Goal: Information Seeking & Learning: Find specific fact

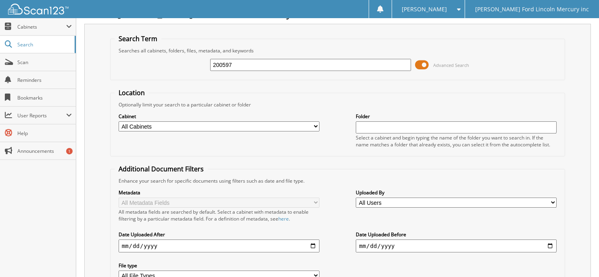
scroll to position [10, 0]
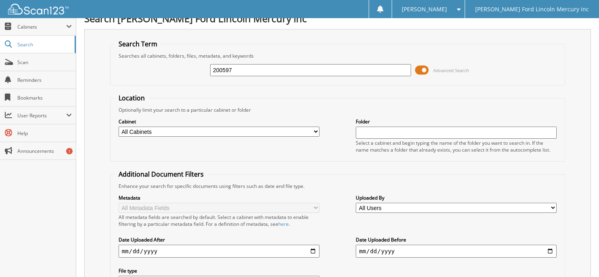
drag, startPoint x: 260, startPoint y: 78, endPoint x: 256, endPoint y: 73, distance: 7.1
click at [260, 78] on div "200597 Advanced Search" at bounding box center [338, 70] width 446 height 22
click at [252, 70] on input "200597" at bounding box center [310, 70] width 201 height 12
click at [248, 66] on input "200597" at bounding box center [310, 70] width 201 height 12
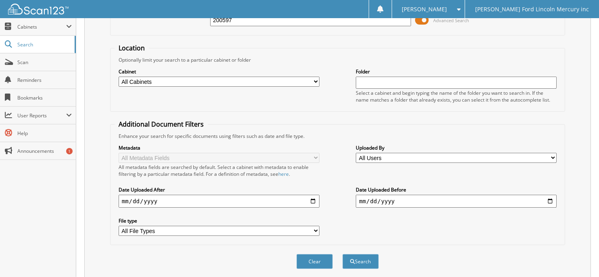
scroll to position [0, 0]
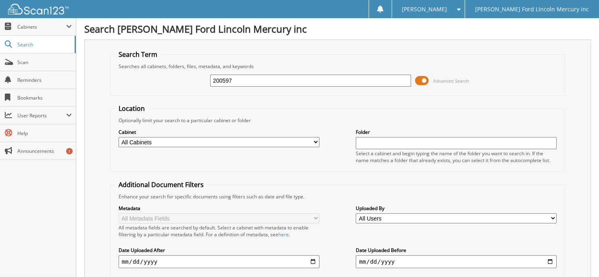
drag, startPoint x: 242, startPoint y: 78, endPoint x: 144, endPoint y: 102, distance: 101.8
click at [144, 102] on form "Search Term Searches all cabinets, folders, files, metadata, and keywords 20059…" at bounding box center [337, 194] width 455 height 288
type input "2459304"
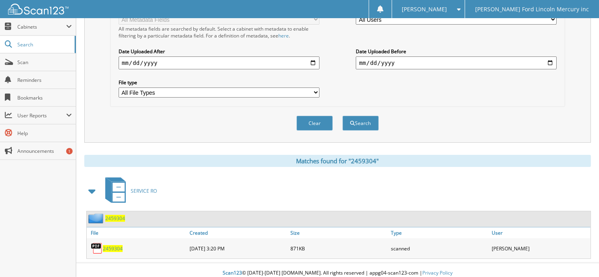
click at [118, 245] on span "2459304" at bounding box center [113, 248] width 20 height 7
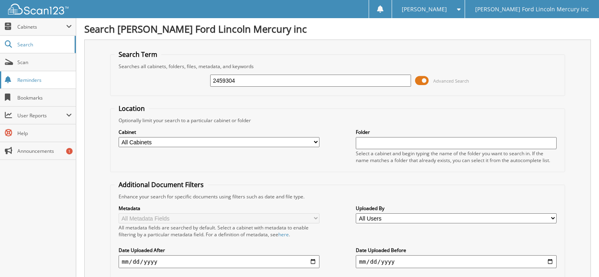
drag, startPoint x: 281, startPoint y: 81, endPoint x: 70, endPoint y: 75, distance: 210.6
click at [90, 81] on div "Search Term Searches all cabinets, folders, files, metadata, and keywords 24593…" at bounding box center [337, 191] width 506 height 302
click at [257, 82] on input "text" at bounding box center [310, 81] width 201 height 12
type input "2511451"
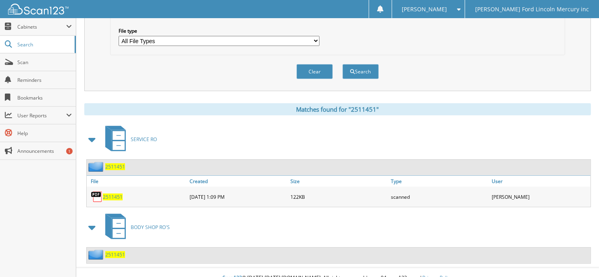
scroll to position [255, 0]
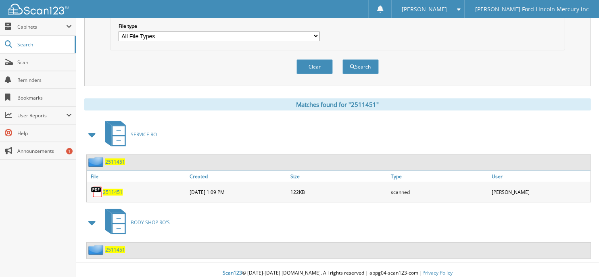
click at [109, 189] on span "2511451" at bounding box center [113, 192] width 20 height 7
click at [115, 246] on span "2511451" at bounding box center [115, 249] width 20 height 7
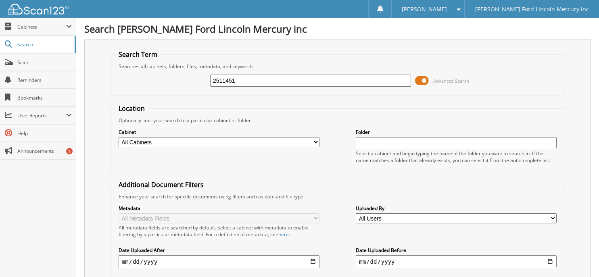
drag, startPoint x: 302, startPoint y: 79, endPoint x: 184, endPoint y: 86, distance: 118.0
click at [192, 85] on div "2511451 Advanced Search" at bounding box center [338, 81] width 446 height 22
click at [249, 76] on input "text" at bounding box center [310, 81] width 201 height 12
click at [311, 81] on input "text" at bounding box center [310, 81] width 201 height 12
type input "2563542"
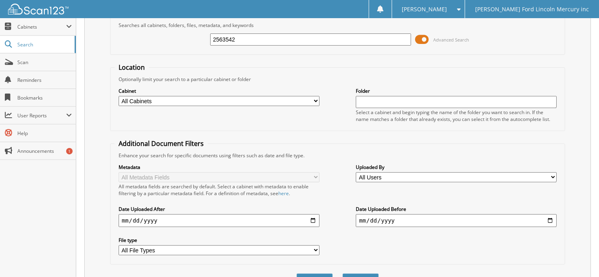
scroll to position [219, 0]
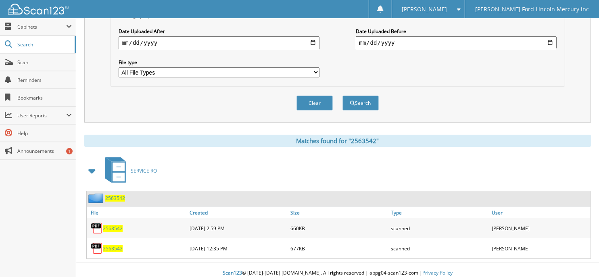
click at [112, 245] on span "2563542" at bounding box center [113, 248] width 20 height 7
click at [112, 225] on span "2563542" at bounding box center [113, 228] width 20 height 7
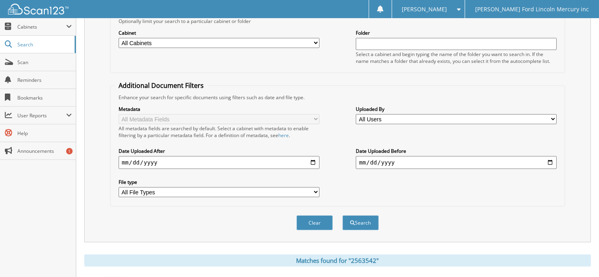
scroll to position [0, 0]
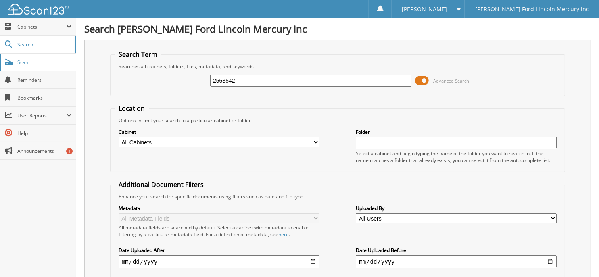
drag, startPoint x: 244, startPoint y: 78, endPoint x: 43, endPoint y: 64, distance: 201.3
click at [52, 65] on body "[PERSON_NAME] Settings Logout [PERSON_NAME] Ford Lincoln Mercury inc Close Cabi…" at bounding box center [299, 251] width 599 height 502
type input "2563206"
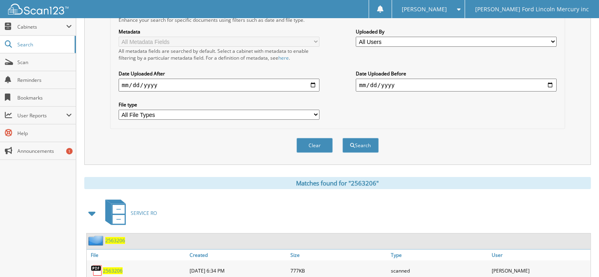
scroll to position [199, 0]
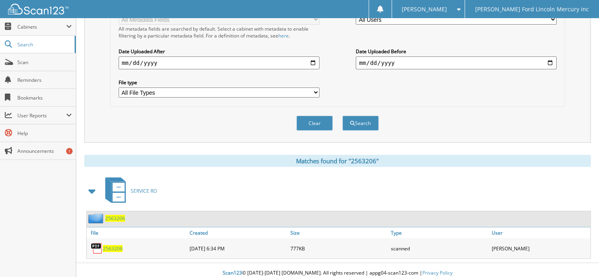
click at [117, 245] on span "2563206" at bounding box center [113, 248] width 20 height 7
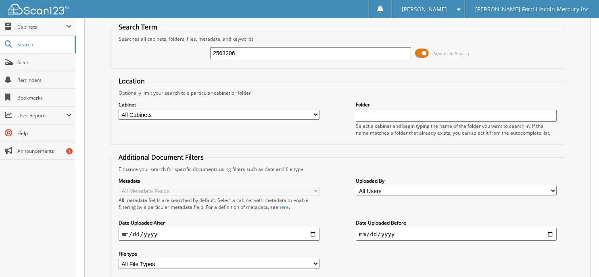
scroll to position [0, 0]
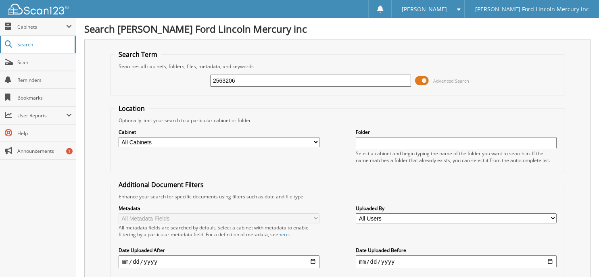
drag, startPoint x: 224, startPoint y: 78, endPoint x: 8, endPoint y: 42, distance: 218.8
click at [50, 55] on body "[PERSON_NAME] Settings Logout [PERSON_NAME] Ford Lincoln Mercury inc Close Cabi…" at bounding box center [299, 241] width 599 height 482
type input "2527997"
click at [246, 79] on input "2527997" at bounding box center [310, 81] width 201 height 12
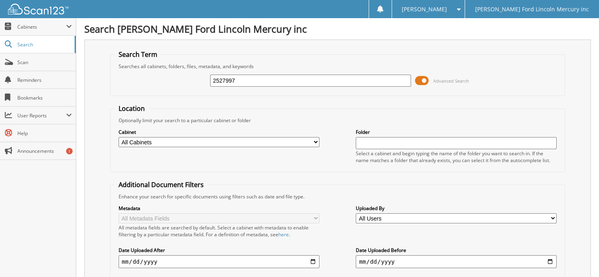
drag, startPoint x: 217, startPoint y: 79, endPoint x: 186, endPoint y: 80, distance: 31.1
click at [186, 80] on div "2527997 Advanced Search" at bounding box center [338, 81] width 446 height 22
type input "27997"
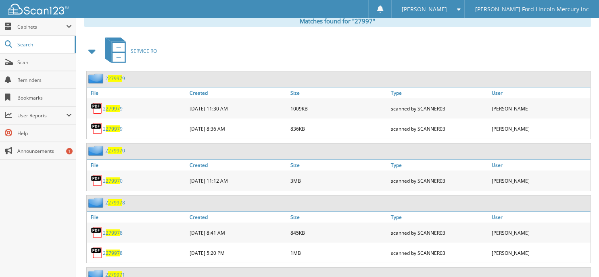
scroll to position [403, 0]
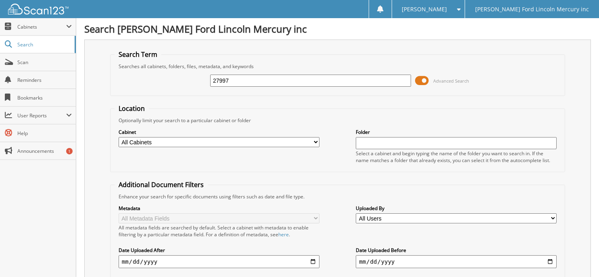
click at [237, 78] on input "27997" at bounding box center [310, 81] width 201 height 12
click at [214, 79] on input "27997" at bounding box center [310, 81] width 201 height 12
type input "2527997"
drag, startPoint x: 221, startPoint y: 80, endPoint x: 179, endPoint y: 82, distance: 42.0
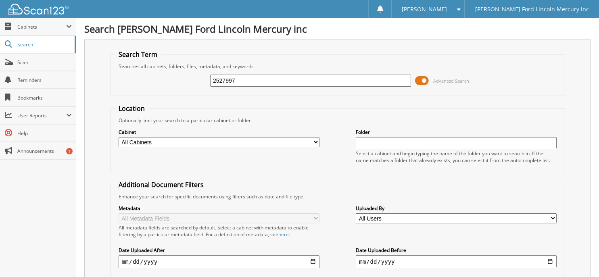
click at [179, 82] on div "2527997 Advanced Search" at bounding box center [338, 81] width 446 height 22
click at [220, 81] on input "2527997" at bounding box center [310, 81] width 201 height 12
type input "2427997"
click at [283, 88] on div "2427997 Advanced Search" at bounding box center [338, 81] width 446 height 22
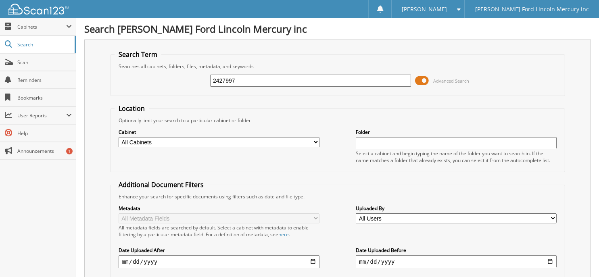
drag, startPoint x: 236, startPoint y: 78, endPoint x: 152, endPoint y: 79, distance: 83.9
click at [154, 79] on div "2427997 Advanced Search" at bounding box center [338, 81] width 446 height 22
type input "027997"
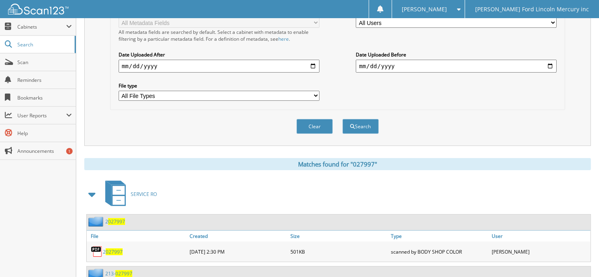
scroll to position [242, 0]
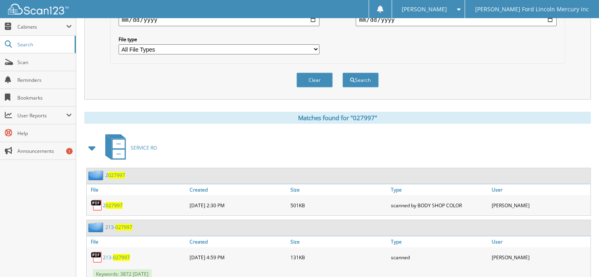
click at [121, 254] on span "027997" at bounding box center [121, 257] width 17 height 7
click at [190, 79] on div "Clear Search" at bounding box center [337, 80] width 455 height 33
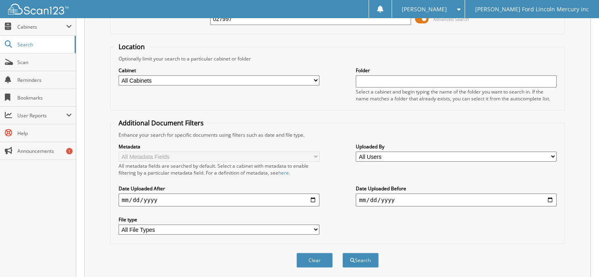
scroll to position [0, 0]
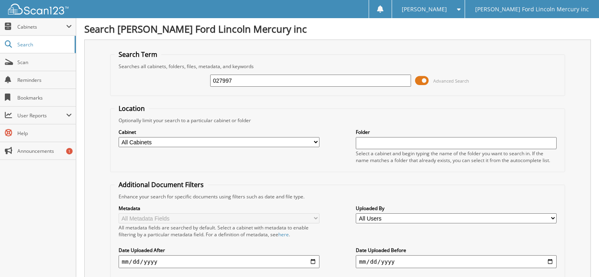
drag, startPoint x: 217, startPoint y: 77, endPoint x: 183, endPoint y: 77, distance: 34.3
click at [187, 78] on div "027997 Advanced Search" at bounding box center [338, 81] width 446 height 22
click at [256, 83] on input "text" at bounding box center [310, 81] width 201 height 12
click at [229, 85] on input "text" at bounding box center [310, 81] width 201 height 12
type input "2511510"
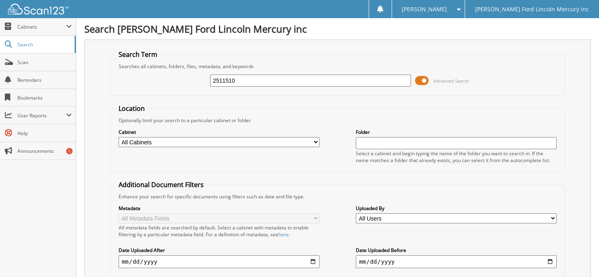
click at [220, 81] on input "2511510" at bounding box center [310, 81] width 201 height 12
type input "311510"
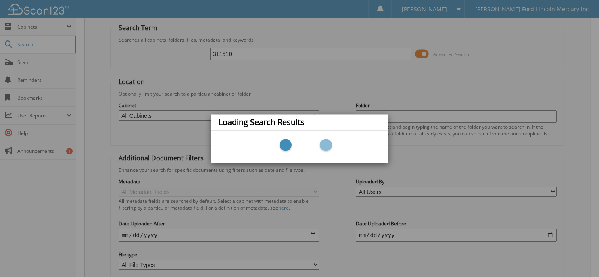
scroll to position [40, 0]
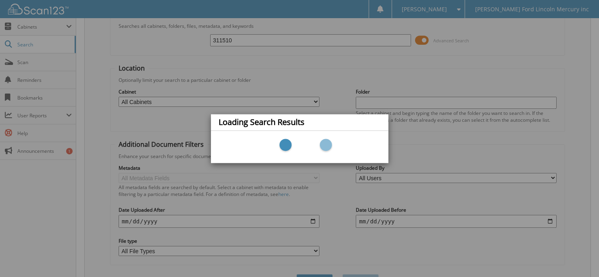
drag, startPoint x: 201, startPoint y: 39, endPoint x: 213, endPoint y: 39, distance: 12.1
click at [203, 39] on div "Loading Search Results" at bounding box center [299, 138] width 599 height 277
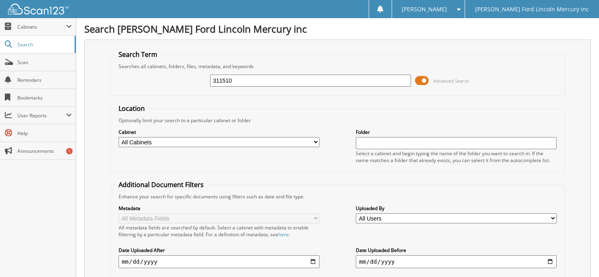
click at [217, 77] on input "311510" at bounding box center [310, 81] width 201 height 12
type input "11510"
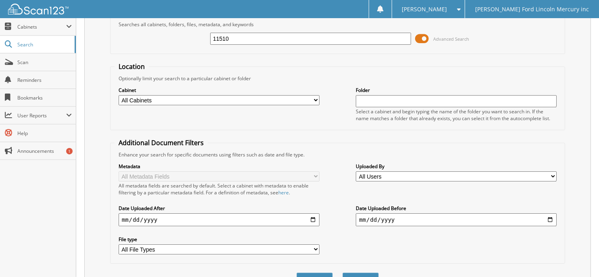
scroll to position [38, 0]
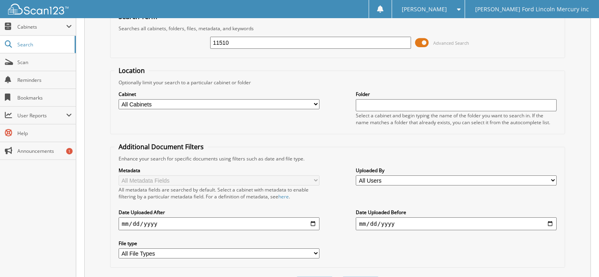
drag, startPoint x: 231, startPoint y: 39, endPoint x: 145, endPoint y: 39, distance: 85.5
click at [145, 39] on div "11510 Advanced Search" at bounding box center [338, 43] width 446 height 22
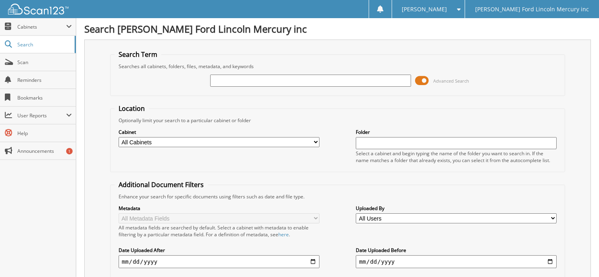
click at [235, 77] on input "text" at bounding box center [310, 81] width 201 height 12
click at [239, 85] on input "text" at bounding box center [310, 81] width 201 height 12
click at [229, 77] on input "25" at bounding box center [310, 81] width 201 height 12
type input "2511510"
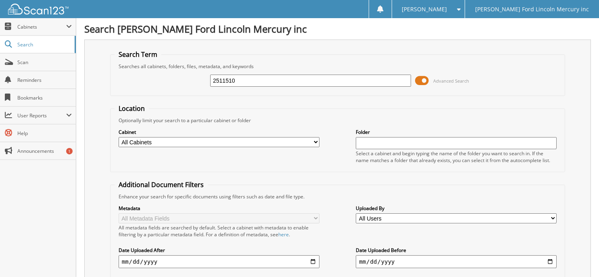
drag, startPoint x: 252, startPoint y: 92, endPoint x: 245, endPoint y: 86, distance: 9.0
click at [245, 86] on fieldset "Search Term Searches all cabinets, folders, files, metadata, and keywords 25115…" at bounding box center [337, 73] width 455 height 46
drag, startPoint x: 249, startPoint y: 79, endPoint x: 2, endPoint y: 57, distance: 247.8
click at [17, 59] on body "Laura C. Settings Logout Billy Howell Ford Lincoln Mercury inc Close Cabinets M…" at bounding box center [299, 197] width 599 height 394
type input "2566879"
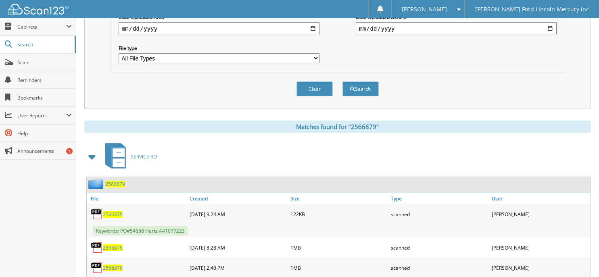
scroll to position [252, 0]
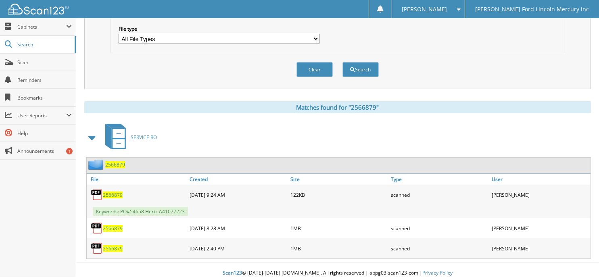
click at [114, 192] on span "2566879" at bounding box center [113, 195] width 20 height 7
click at [106, 225] on span "2566879" at bounding box center [113, 228] width 20 height 7
click at [112, 245] on span "2566879" at bounding box center [113, 248] width 20 height 7
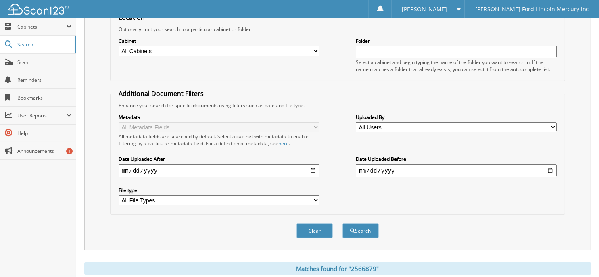
click at [259, 71] on div "Cabinet All Cabinets BODY SHOP RO'S PARTS INVOICES RENTAL AGREEMENTS: HOWELL R.…" at bounding box center [338, 55] width 446 height 44
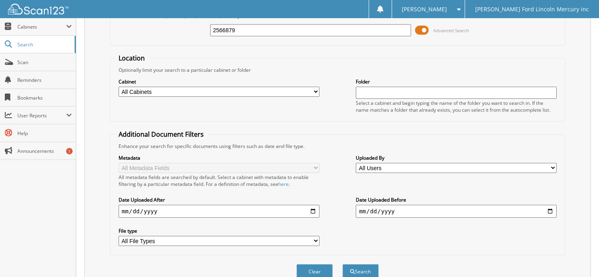
scroll to position [0, 0]
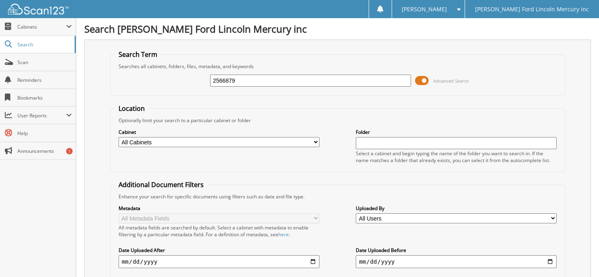
click at [222, 76] on input "2566879" at bounding box center [310, 81] width 201 height 12
type input "2"
drag, startPoint x: 223, startPoint y: 76, endPoint x: 225, endPoint y: 81, distance: 5.2
click at [223, 76] on input "text" at bounding box center [310, 81] width 201 height 12
click at [234, 78] on input "text" at bounding box center [310, 81] width 201 height 12
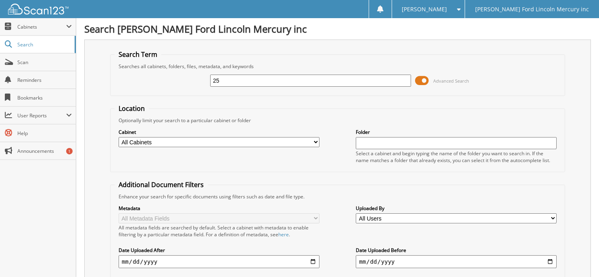
click at [227, 79] on input "25" at bounding box center [310, 81] width 201 height 12
type input "2571674"
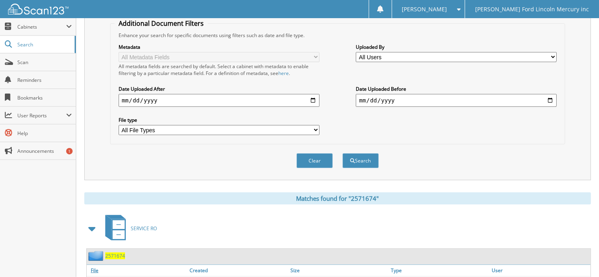
scroll to position [219, 0]
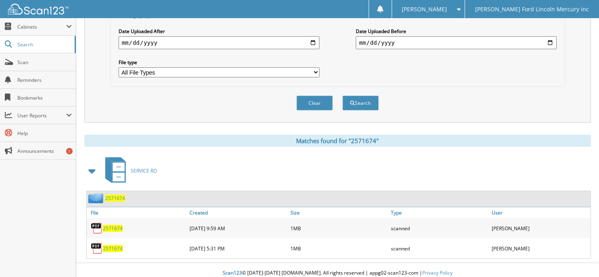
click at [115, 225] on span "2571674" at bounding box center [113, 228] width 20 height 7
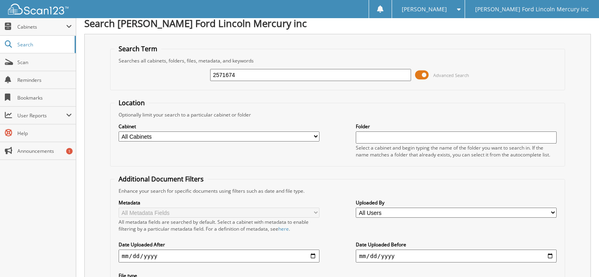
scroll to position [0, 0]
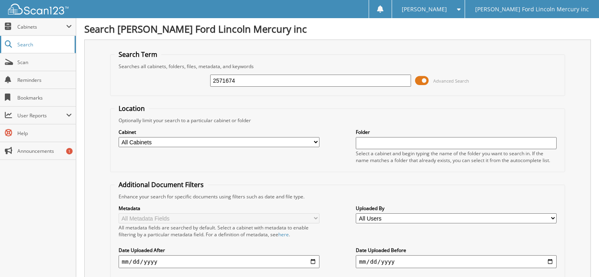
drag, startPoint x: 246, startPoint y: 78, endPoint x: 67, endPoint y: 52, distance: 180.9
click at [96, 62] on div "Search Term Searches all cabinets, folders, files, metadata, and keywords 25716…" at bounding box center [337, 191] width 506 height 302
click at [242, 81] on input "text" at bounding box center [310, 81] width 201 height 12
click at [231, 80] on input "25" at bounding box center [310, 81] width 201 height 12
click at [271, 85] on input "25" at bounding box center [310, 81] width 201 height 12
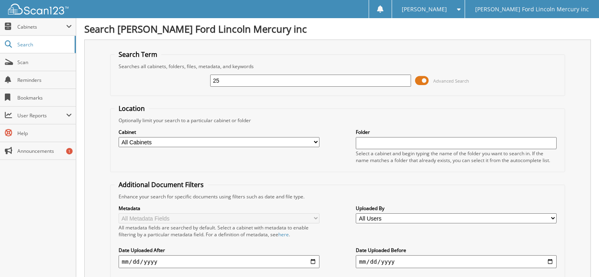
click at [271, 85] on input "25" at bounding box center [310, 81] width 201 height 12
type input "67790"
click at [238, 82] on input "67790" at bounding box center [310, 81] width 201 height 12
click at [213, 78] on input "67790" at bounding box center [310, 81] width 201 height 12
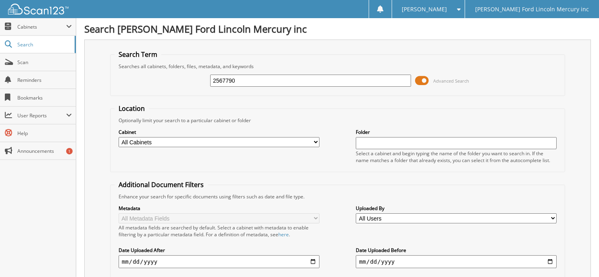
type input "2567790"
click at [278, 81] on input "2567790" at bounding box center [310, 81] width 201 height 12
click at [232, 78] on input "2567790" at bounding box center [310, 81] width 201 height 12
click at [268, 78] on input "2567790" at bounding box center [310, 81] width 201 height 12
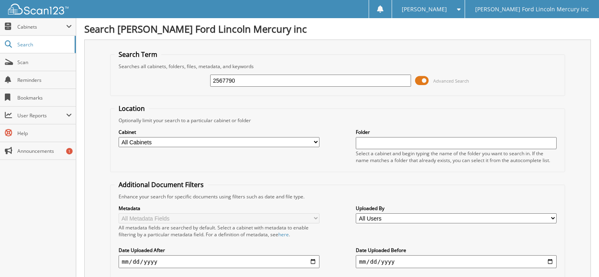
scroll to position [112, 0]
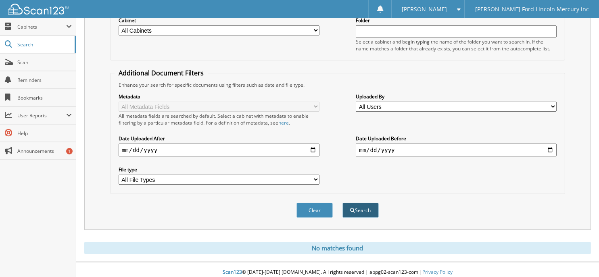
click at [350, 211] on button "Search" at bounding box center [360, 210] width 36 height 15
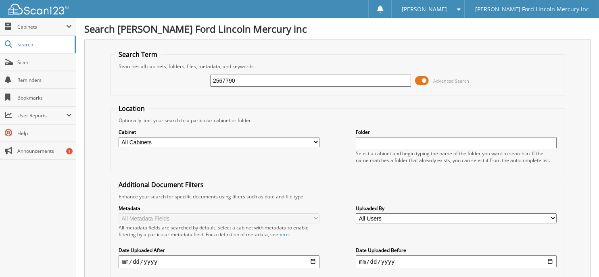
click at [218, 77] on input "2567790" at bounding box center [310, 81] width 201 height 12
type input "2467790"
drag, startPoint x: 244, startPoint y: 79, endPoint x: 38, endPoint y: 53, distance: 207.7
click at [40, 54] on body "[PERSON_NAME] Settings Logout [PERSON_NAME] Ford Lincoln Mercury inc Close Cabi…" at bounding box center [299, 197] width 599 height 394
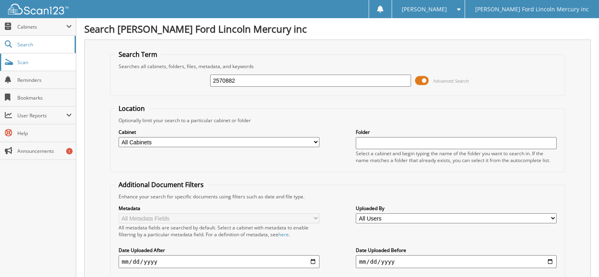
type input "2570882"
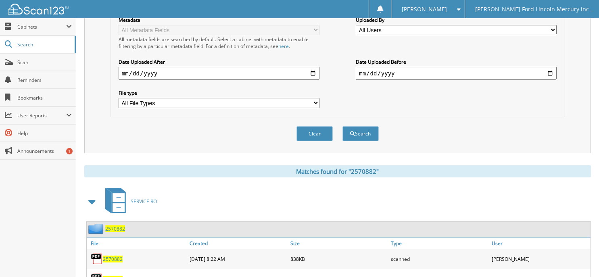
scroll to position [239, 0]
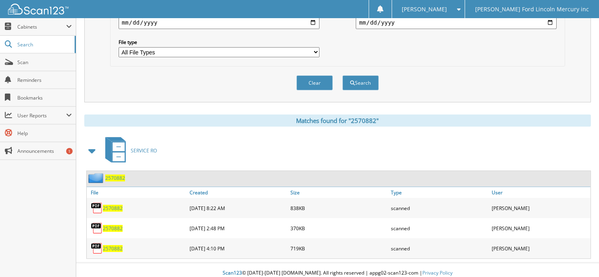
click at [114, 245] on span "2570882" at bounding box center [113, 248] width 20 height 7
drag, startPoint x: 106, startPoint y: 222, endPoint x: 183, endPoint y: 206, distance: 78.4
click at [107, 225] on span "2570882" at bounding box center [113, 228] width 20 height 7
click at [115, 205] on span "2570882" at bounding box center [113, 208] width 20 height 7
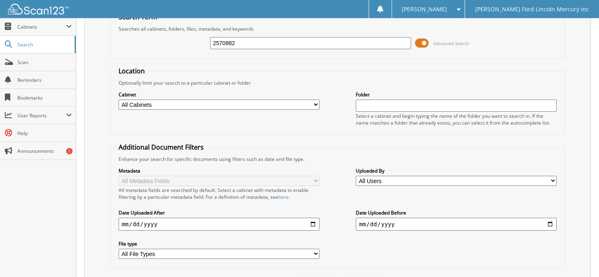
drag, startPoint x: 257, startPoint y: 40, endPoint x: 147, endPoint y: 40, distance: 110.5
click at [155, 40] on div "2570882 Advanced Search" at bounding box center [338, 43] width 446 height 22
click at [271, 37] on input "text" at bounding box center [310, 43] width 201 height 12
click at [248, 44] on input "text" at bounding box center [310, 43] width 201 height 12
click at [244, 43] on input "text" at bounding box center [310, 43] width 201 height 12
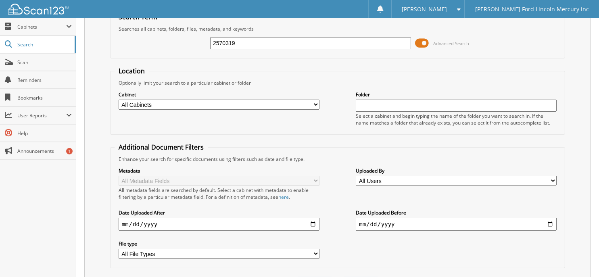
type input "2570319"
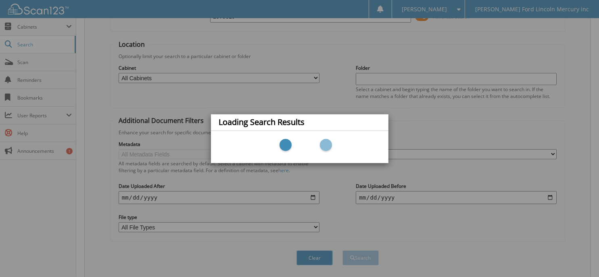
scroll to position [78, 0]
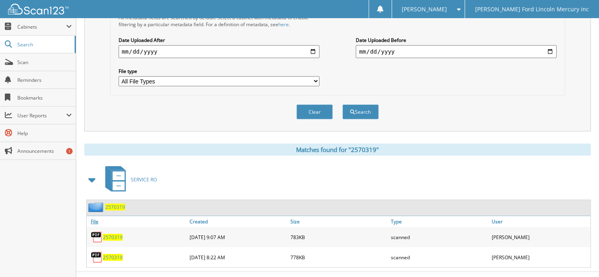
scroll to position [219, 0]
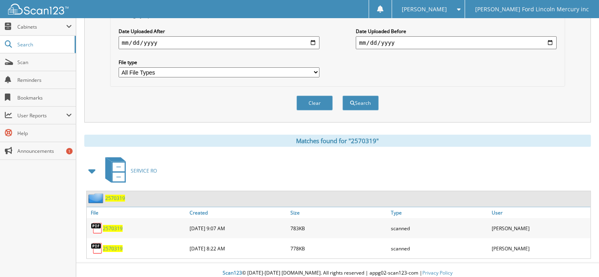
click at [112, 225] on span "2570319" at bounding box center [113, 228] width 20 height 7
drag, startPoint x: 113, startPoint y: 242, endPoint x: 240, endPoint y: 235, distance: 127.2
click at [114, 245] on span "2570319" at bounding box center [113, 248] width 20 height 7
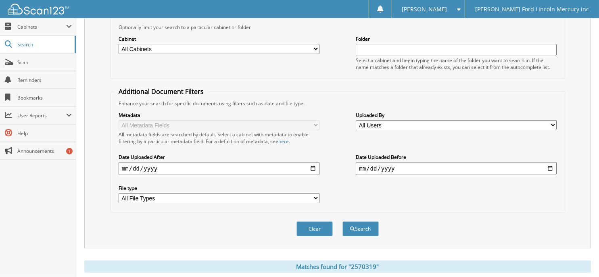
scroll to position [0, 0]
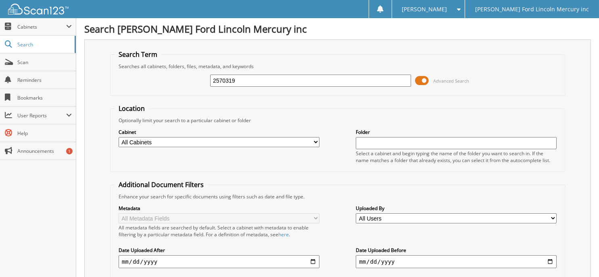
drag, startPoint x: 201, startPoint y: 78, endPoint x: 109, endPoint y: 69, distance: 92.4
click at [127, 73] on div "2570319 Advanced Search" at bounding box center [338, 81] width 446 height 22
type input "2572838"
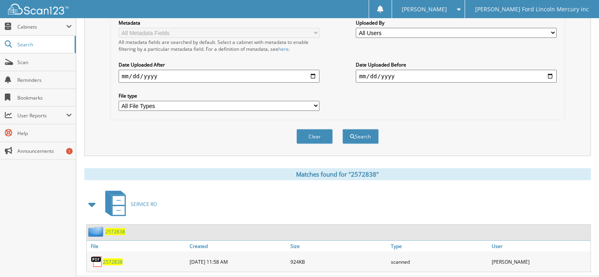
scroll to position [199, 0]
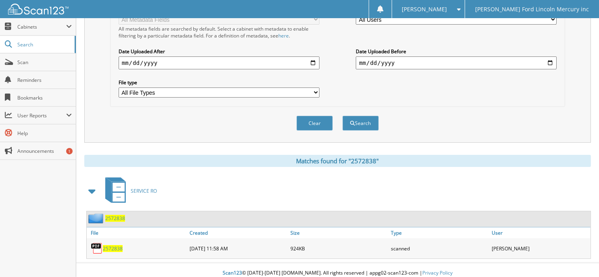
click at [111, 245] on span "2572838" at bounding box center [113, 248] width 20 height 7
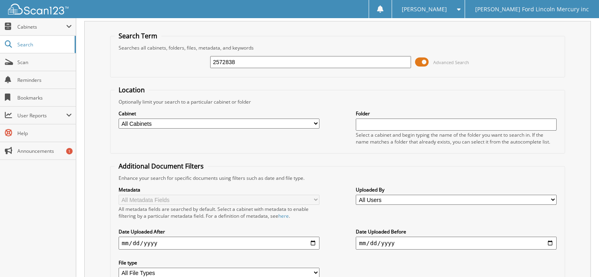
scroll to position [0, 0]
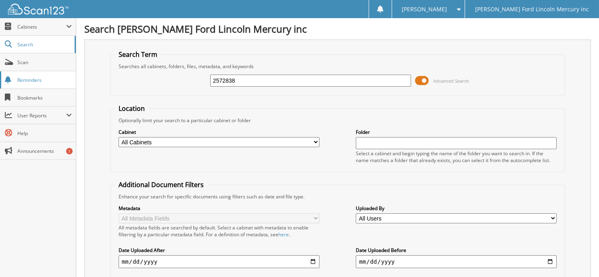
drag, startPoint x: 244, startPoint y: 81, endPoint x: 71, endPoint y: 71, distance: 173.7
click at [73, 71] on body "[PERSON_NAME] Settings Logout [PERSON_NAME] Ford Lincoln Mercury inc Close Cabi…" at bounding box center [299, 241] width 599 height 482
click at [299, 84] on input "2572838" at bounding box center [310, 81] width 201 height 12
type input "2"
click at [236, 87] on div "Advanced Search" at bounding box center [338, 81] width 446 height 22
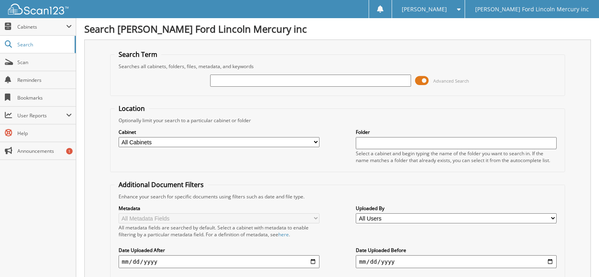
click at [231, 75] on input "text" at bounding box center [310, 81] width 201 height 12
type input "2570253"
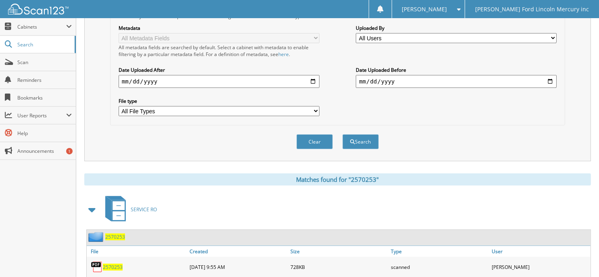
scroll to position [199, 0]
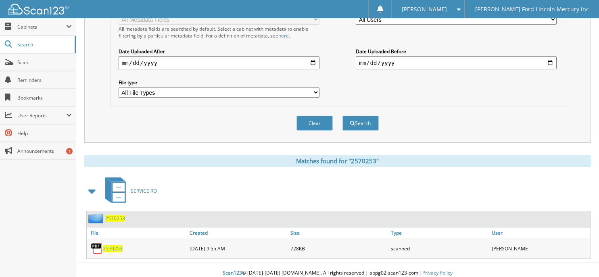
click at [111, 245] on span "2570253" at bounding box center [113, 248] width 20 height 7
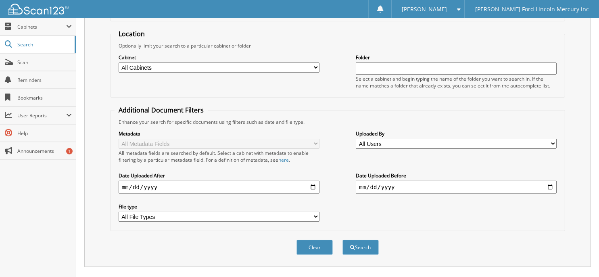
scroll to position [0, 0]
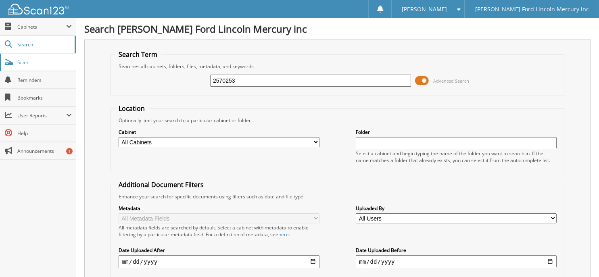
drag, startPoint x: 258, startPoint y: 83, endPoint x: 60, endPoint y: 64, distance: 198.5
click at [60, 64] on body "[PERSON_NAME] Settings Logout [PERSON_NAME] Ford Lincoln Mercury inc Close Cabi…" at bounding box center [299, 241] width 599 height 482
type input "2569721"
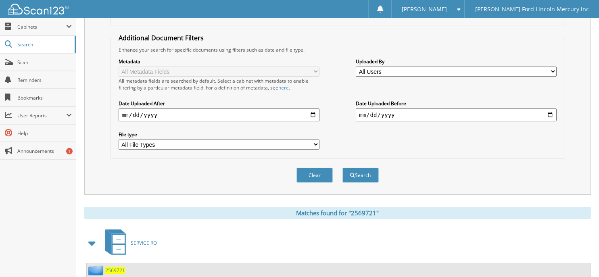
scroll to position [199, 0]
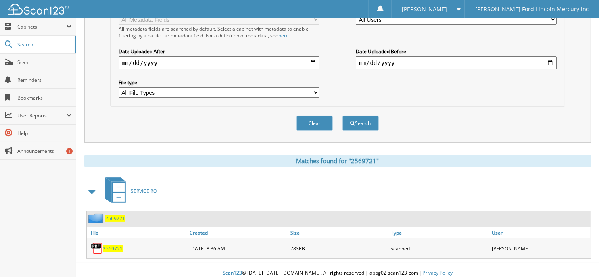
click at [118, 245] on span "2569721" at bounding box center [113, 248] width 20 height 7
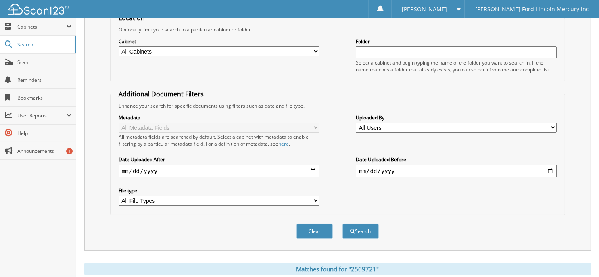
scroll to position [0, 0]
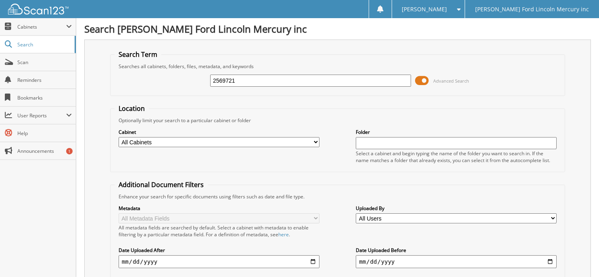
drag, startPoint x: 248, startPoint y: 80, endPoint x: -49, endPoint y: 55, distance: 297.8
click at [0, 55] on html "[PERSON_NAME] Settings Logout [PERSON_NAME] Ford Lincoln Mercury inc Close Cabi…" at bounding box center [299, 241] width 599 height 482
click at [269, 79] on input "text" at bounding box center [310, 81] width 201 height 12
type input "2569721"
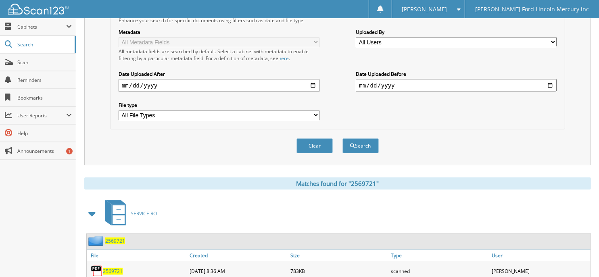
scroll to position [199, 0]
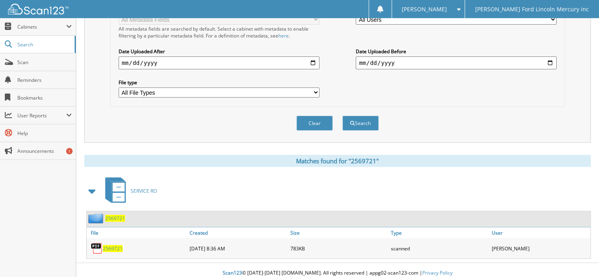
click at [117, 245] on span "2569721" at bounding box center [113, 248] width 20 height 7
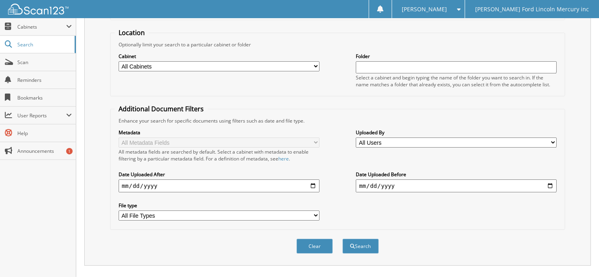
scroll to position [0, 0]
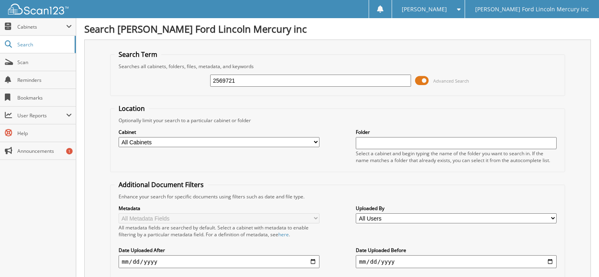
drag, startPoint x: 254, startPoint y: 78, endPoint x: -18, endPoint y: 21, distance: 278.1
click at [0, 21] on html "Laura C. Settings Logout Billy Howell Ford Lincoln Mercury inc Close Cabinets S…" at bounding box center [299, 241] width 599 height 482
click at [227, 80] on input "text" at bounding box center [310, 81] width 201 height 12
click at [236, 75] on input "text" at bounding box center [310, 81] width 201 height 12
type input "070300"
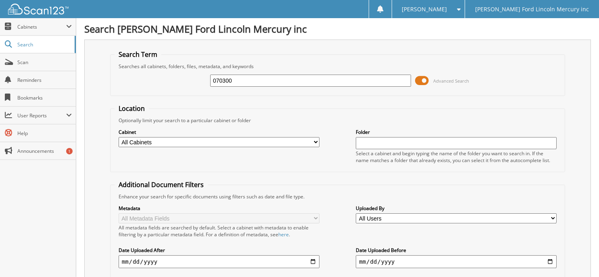
drag, startPoint x: 217, startPoint y: 79, endPoint x: 169, endPoint y: 79, distance: 47.2
click at [178, 78] on div "070300 Advanced Search" at bounding box center [338, 81] width 446 height 22
type input "2570300"
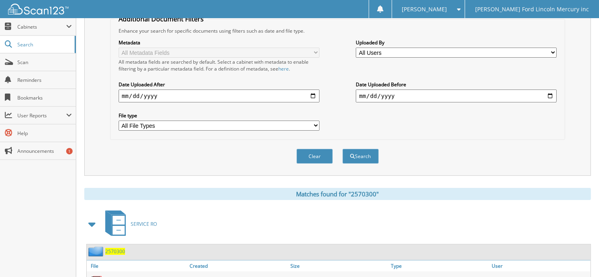
scroll to position [199, 0]
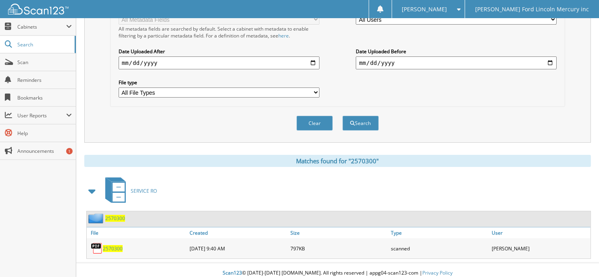
click at [116, 245] on span "2570300" at bounding box center [113, 248] width 20 height 7
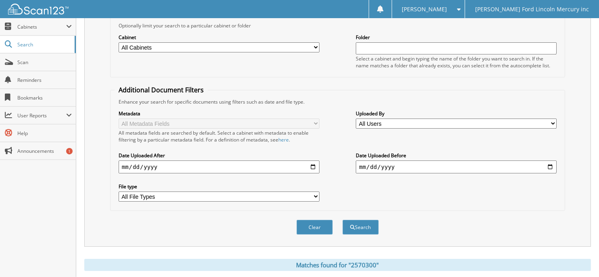
scroll to position [0, 0]
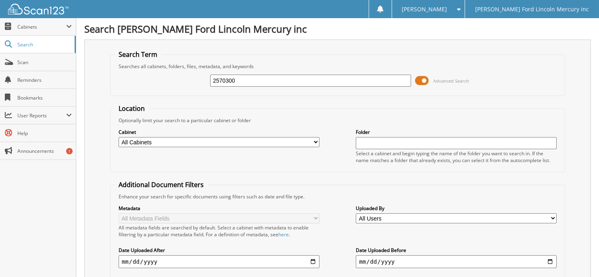
drag, startPoint x: 253, startPoint y: 81, endPoint x: 94, endPoint y: 57, distance: 160.6
click at [96, 57] on div "Search Term Searches all cabinets, folders, files, metadata, and keywords 25703…" at bounding box center [337, 191] width 506 height 302
click at [252, 80] on input "text" at bounding box center [310, 81] width 201 height 12
click at [263, 83] on input "25" at bounding box center [310, 81] width 201 height 12
type input "2570346"
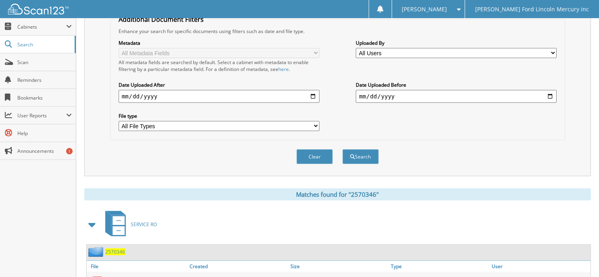
scroll to position [199, 0]
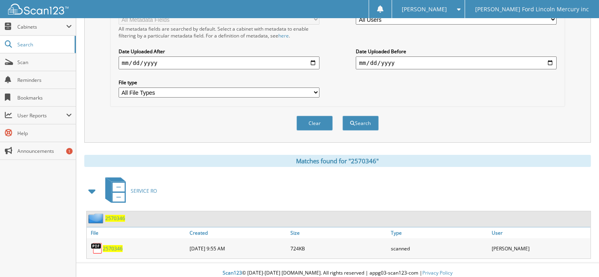
click at [106, 245] on span "2570346" at bounding box center [113, 248] width 20 height 7
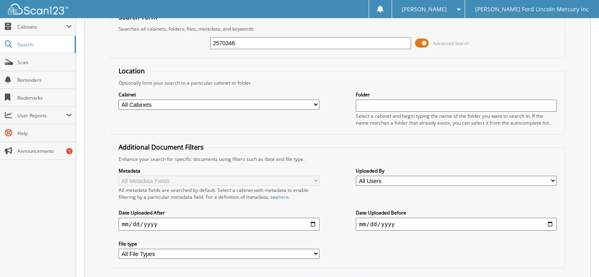
drag, startPoint x: 251, startPoint y: 40, endPoint x: -62, endPoint y: -16, distance: 318.3
click at [0, 0] on html "[PERSON_NAME] Settings Logout [PERSON_NAME] Ford Lincoln Mercury inc Close Cabi…" at bounding box center [299, 204] width 599 height 482
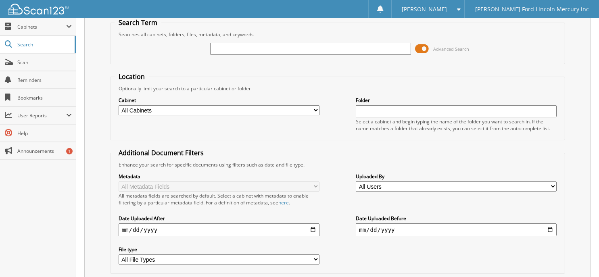
click at [229, 52] on input "text" at bounding box center [310, 49] width 201 height 12
type input "2564912"
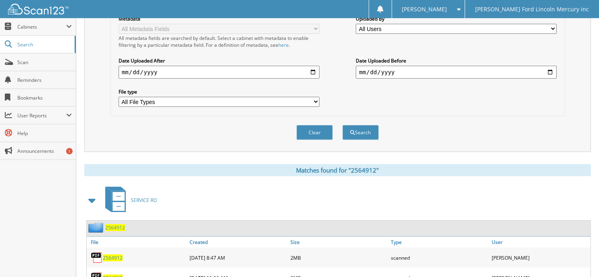
scroll to position [219, 0]
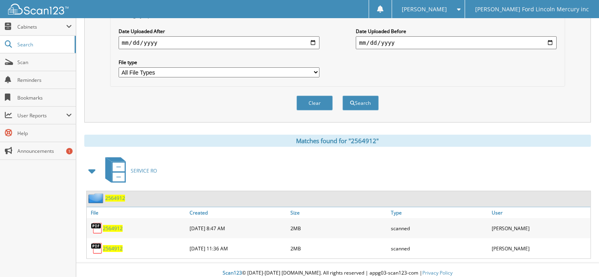
click at [109, 225] on span "2564912" at bounding box center [113, 228] width 20 height 7
click at [114, 225] on span "2564912" at bounding box center [113, 228] width 20 height 7
click at [106, 240] on div "2564912" at bounding box center [137, 248] width 101 height 16
click at [108, 245] on span "2564912" at bounding box center [113, 248] width 20 height 7
